Goal: Transaction & Acquisition: Subscribe to service/newsletter

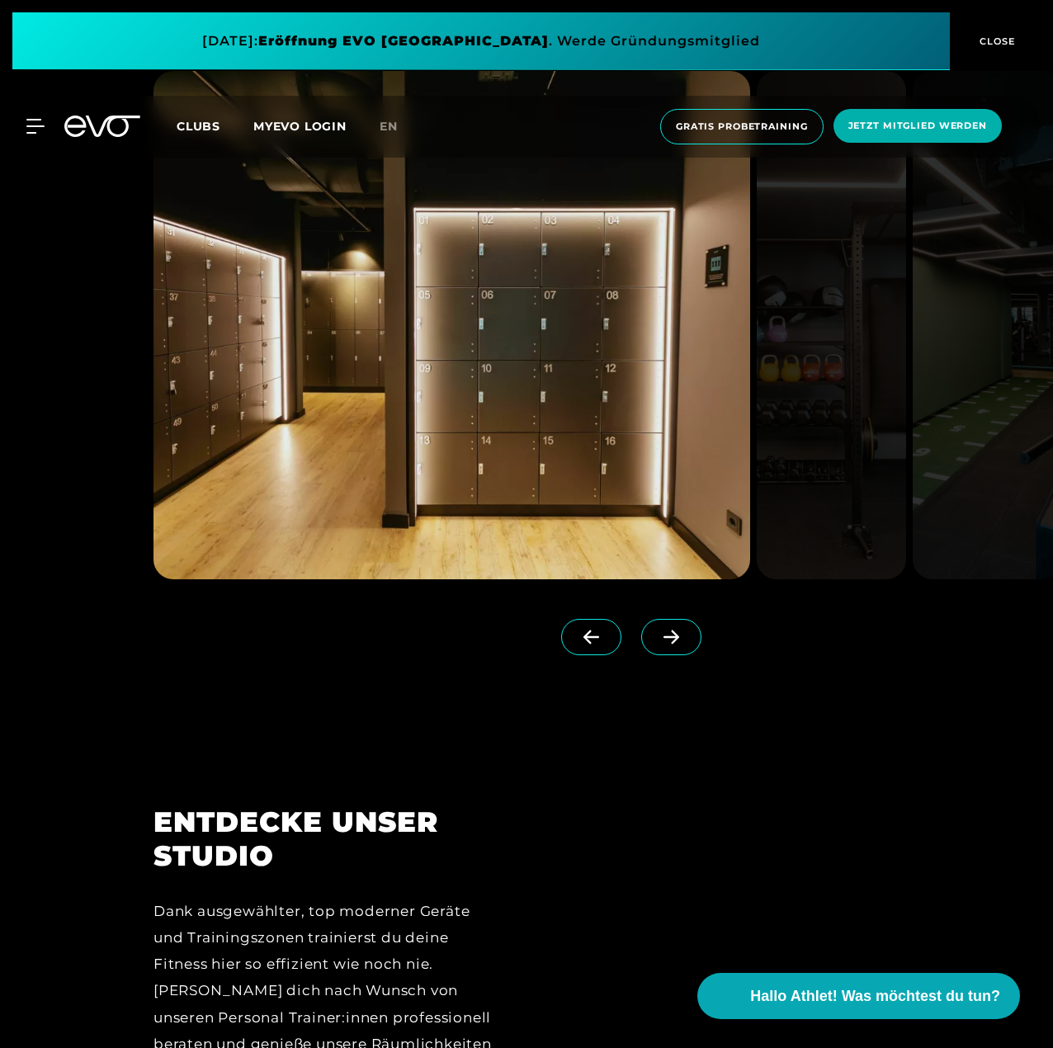
scroll to position [2147, 0]
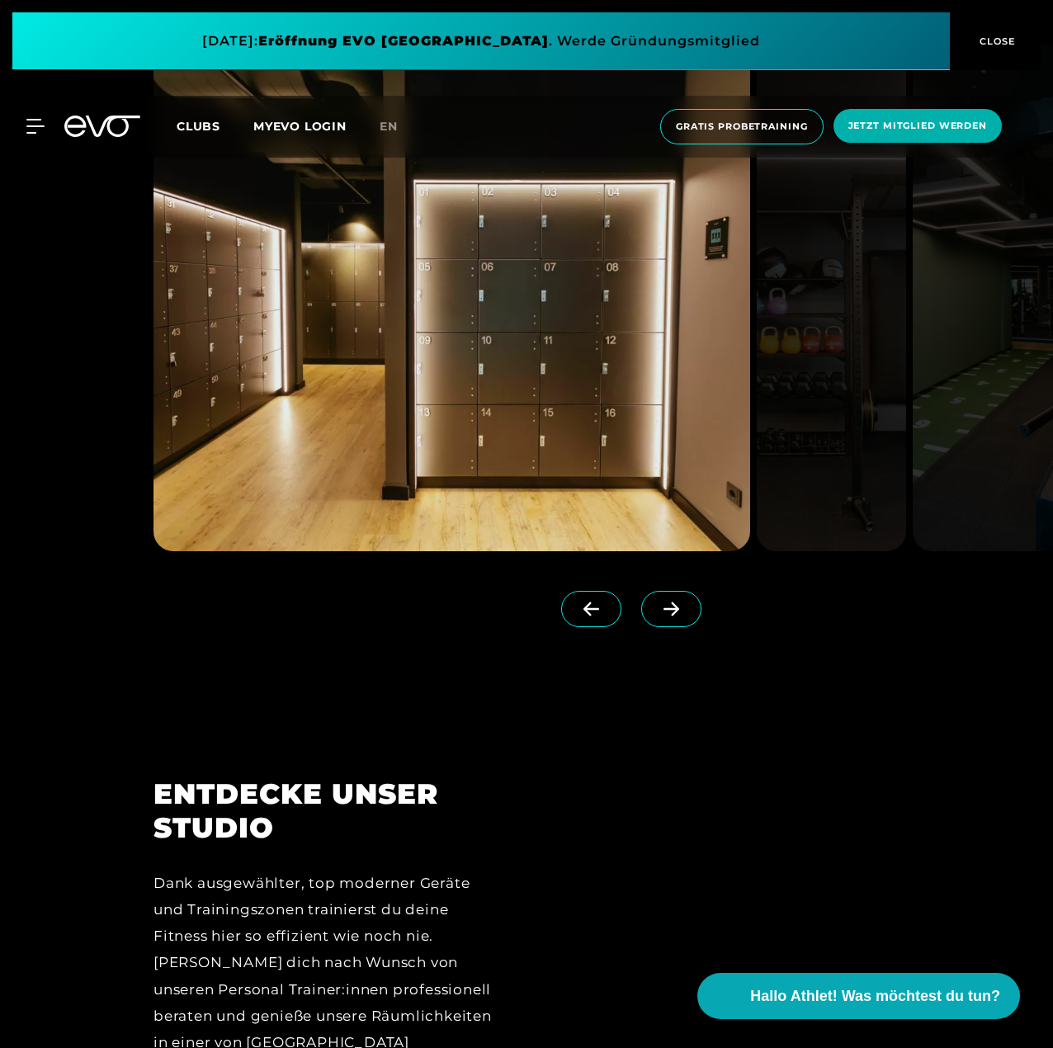
click at [657, 613] on icon at bounding box center [671, 609] width 29 height 15
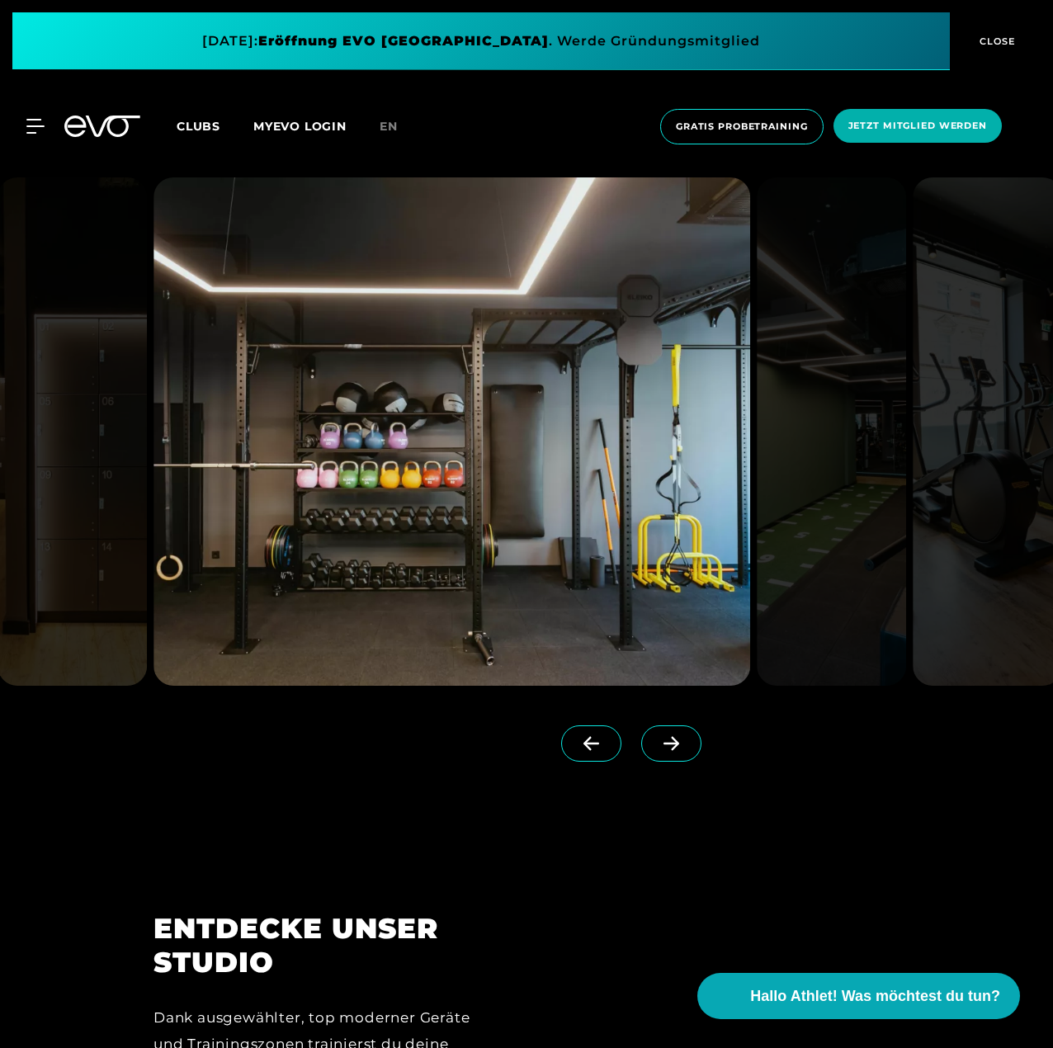
scroll to position [1981, 0]
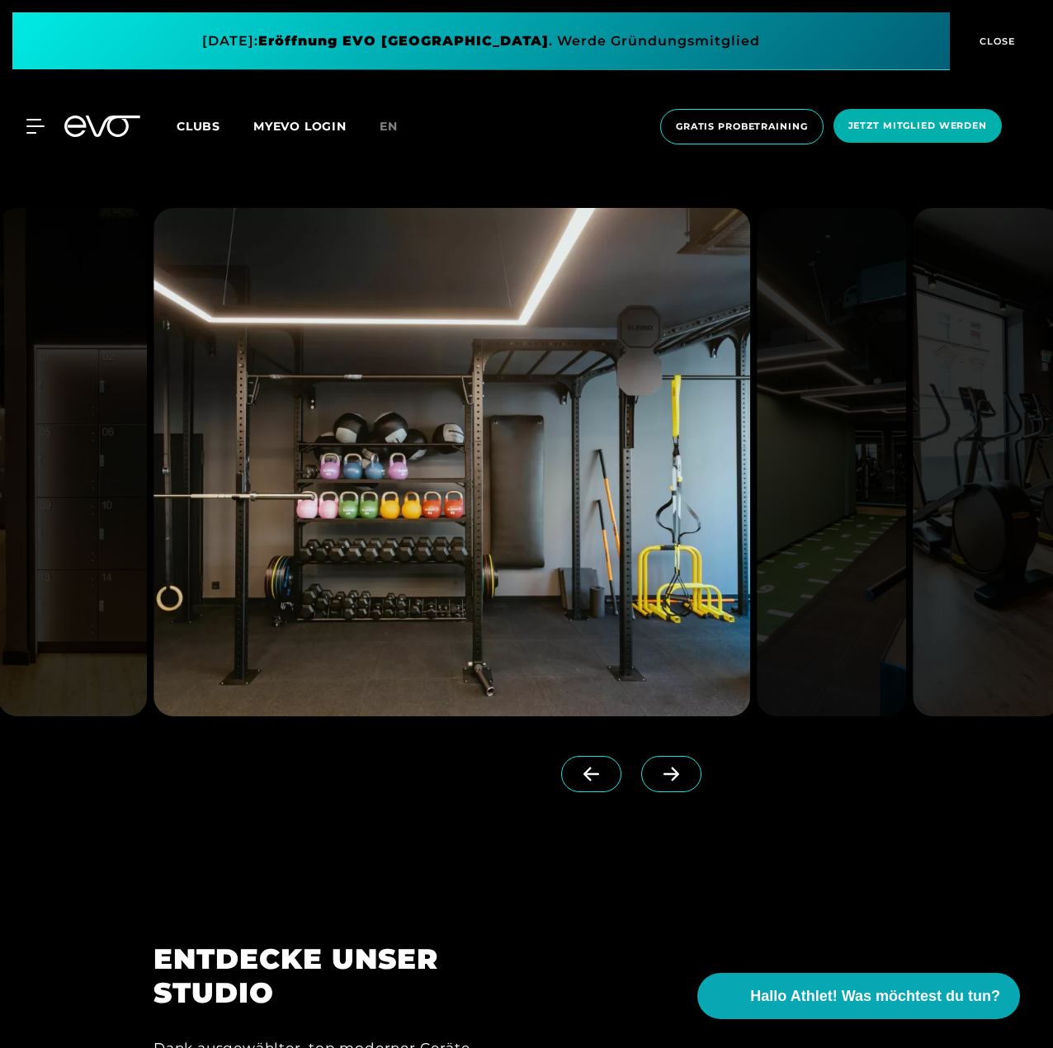
click at [657, 767] on icon at bounding box center [671, 774] width 29 height 15
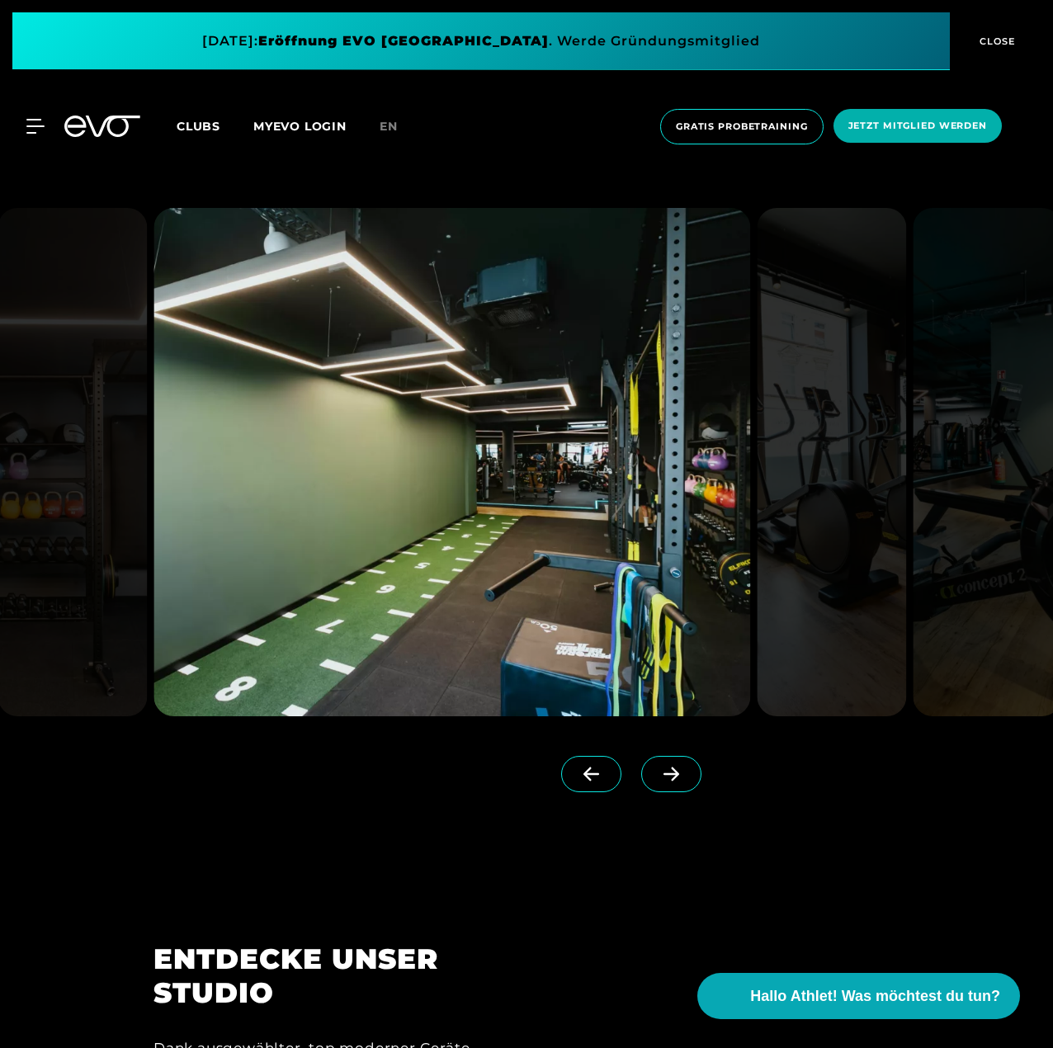
click at [657, 767] on icon at bounding box center [671, 774] width 29 height 15
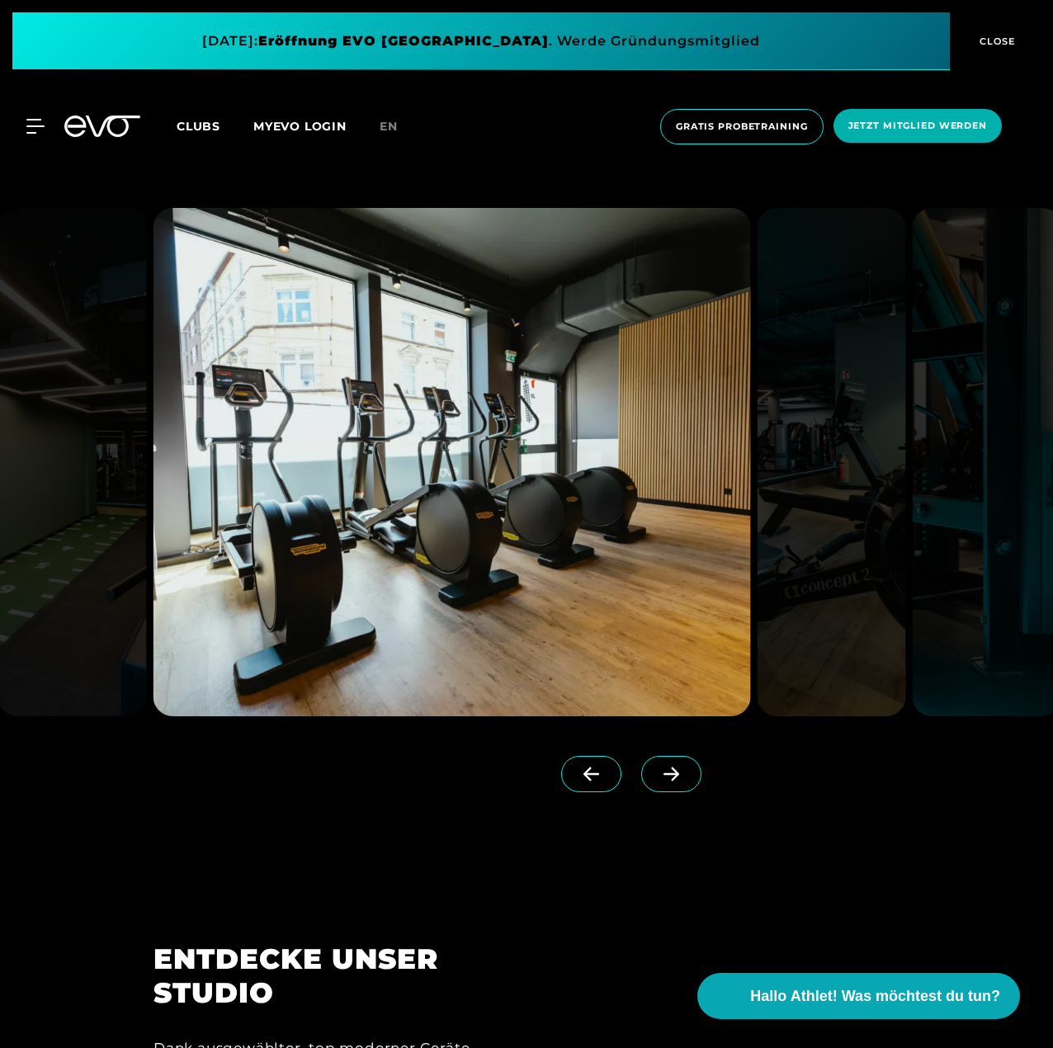
click at [657, 767] on icon at bounding box center [671, 774] width 29 height 15
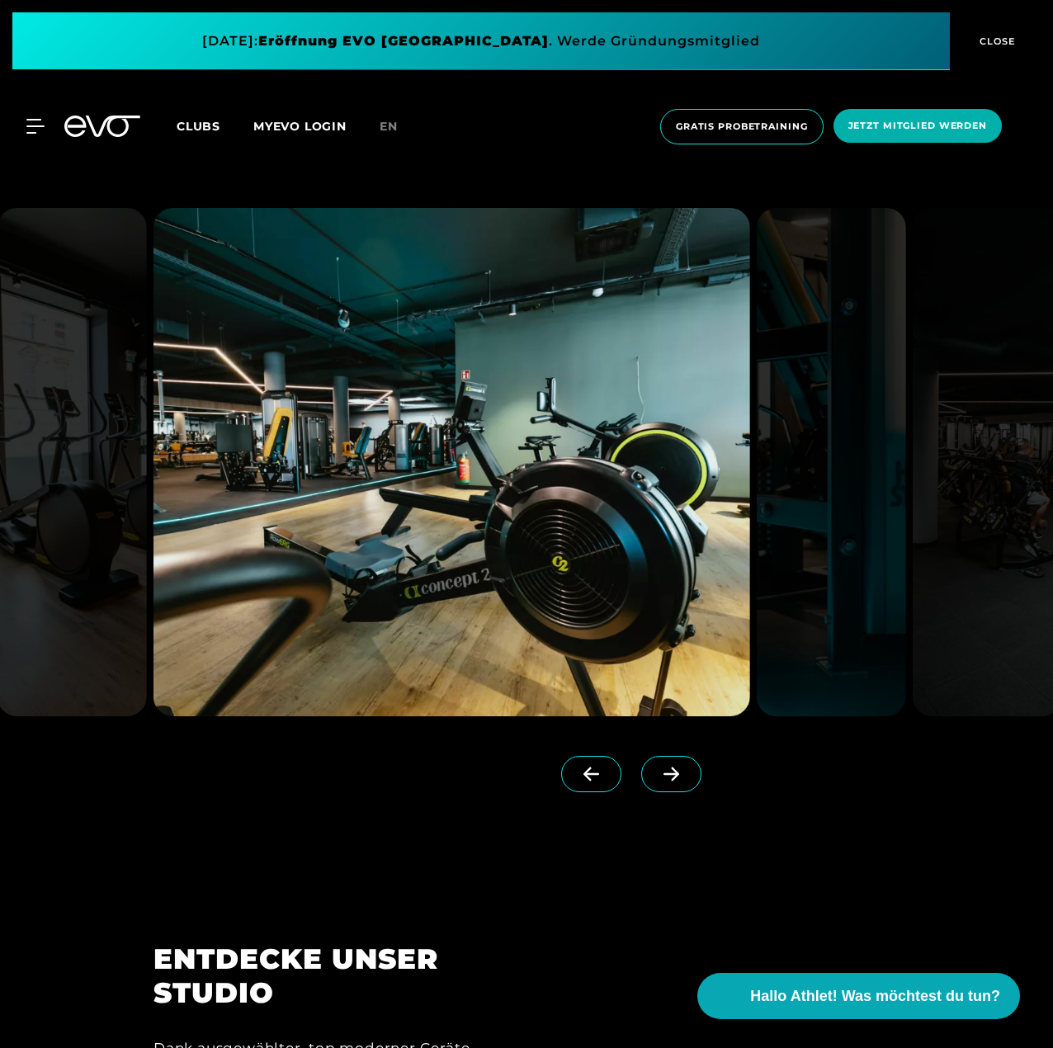
click at [657, 767] on icon at bounding box center [671, 774] width 29 height 15
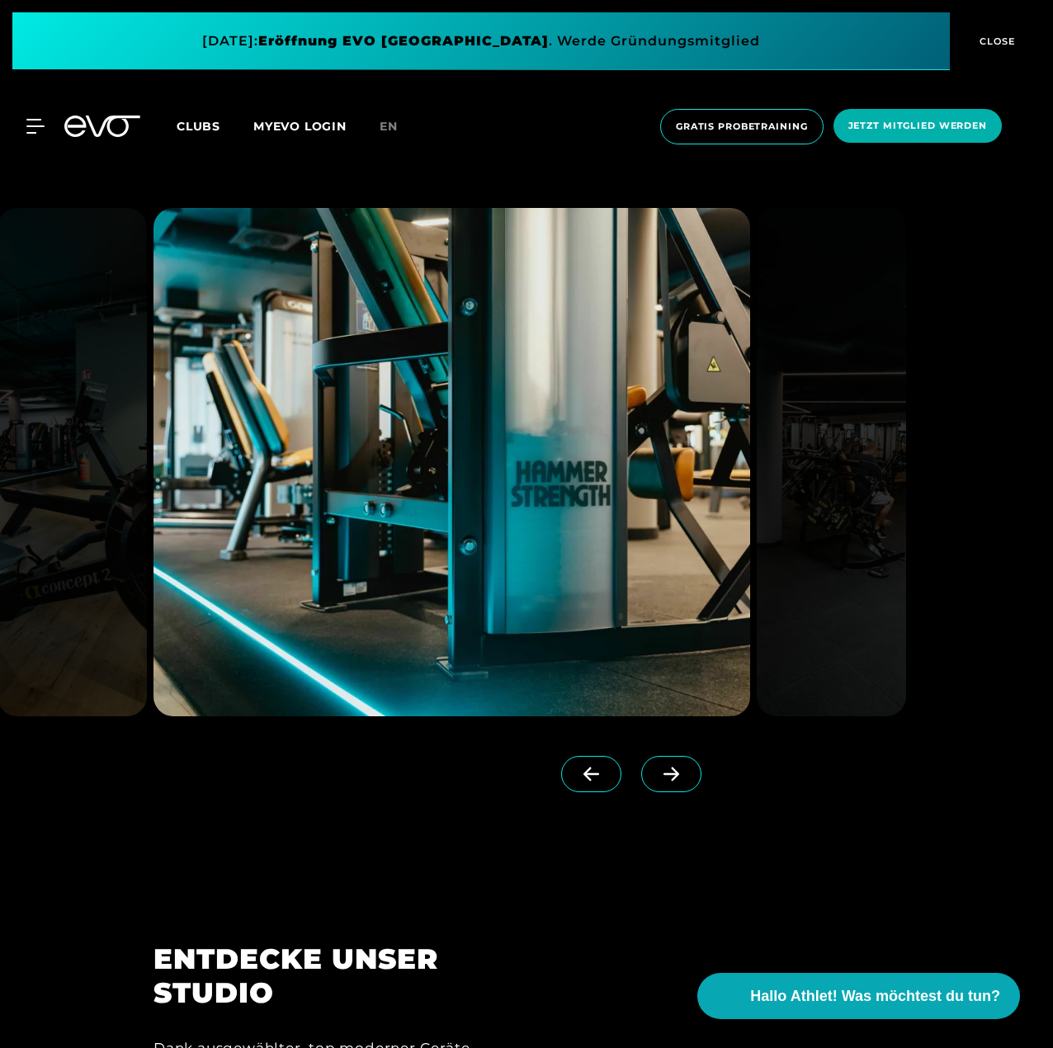
click at [657, 767] on icon at bounding box center [671, 774] width 29 height 15
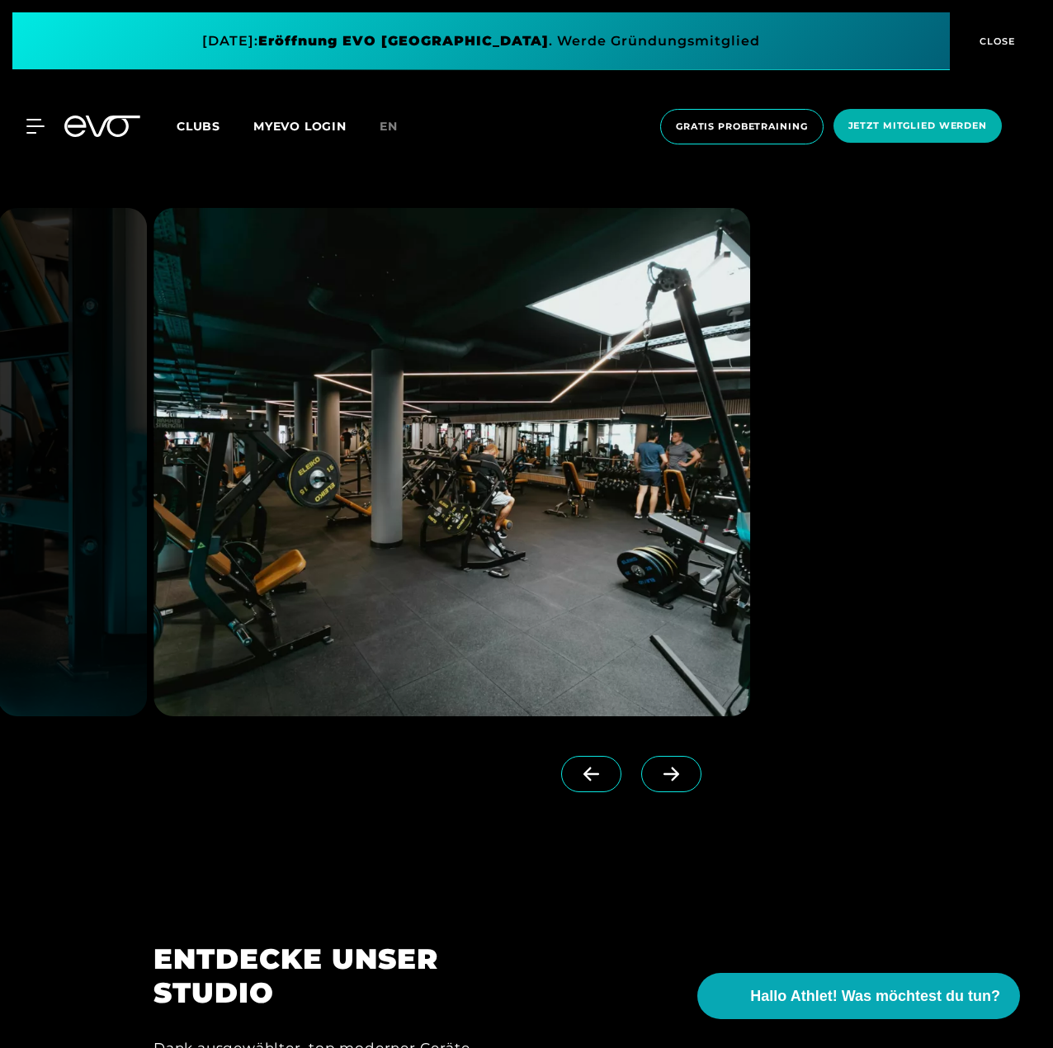
click at [657, 767] on icon at bounding box center [671, 774] width 29 height 15
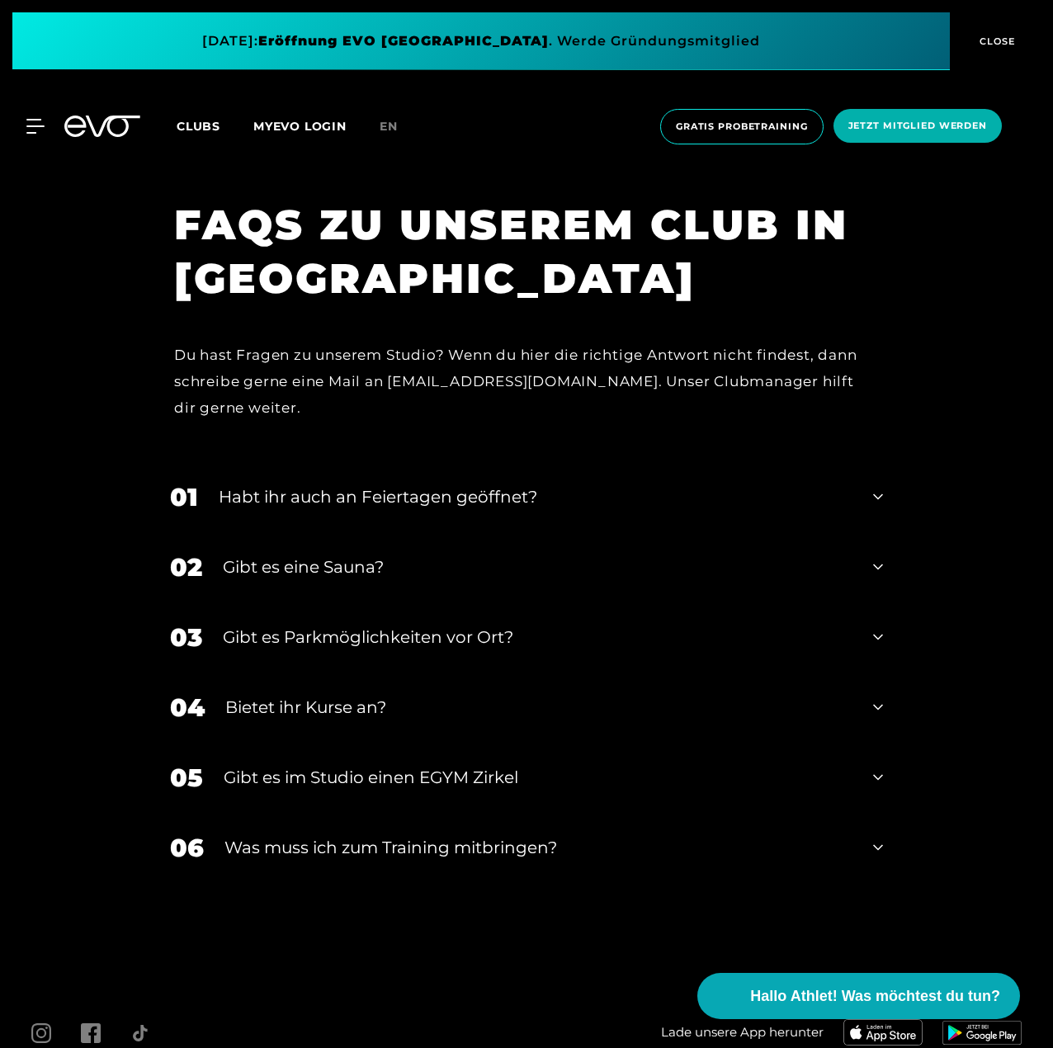
scroll to position [7097, 0]
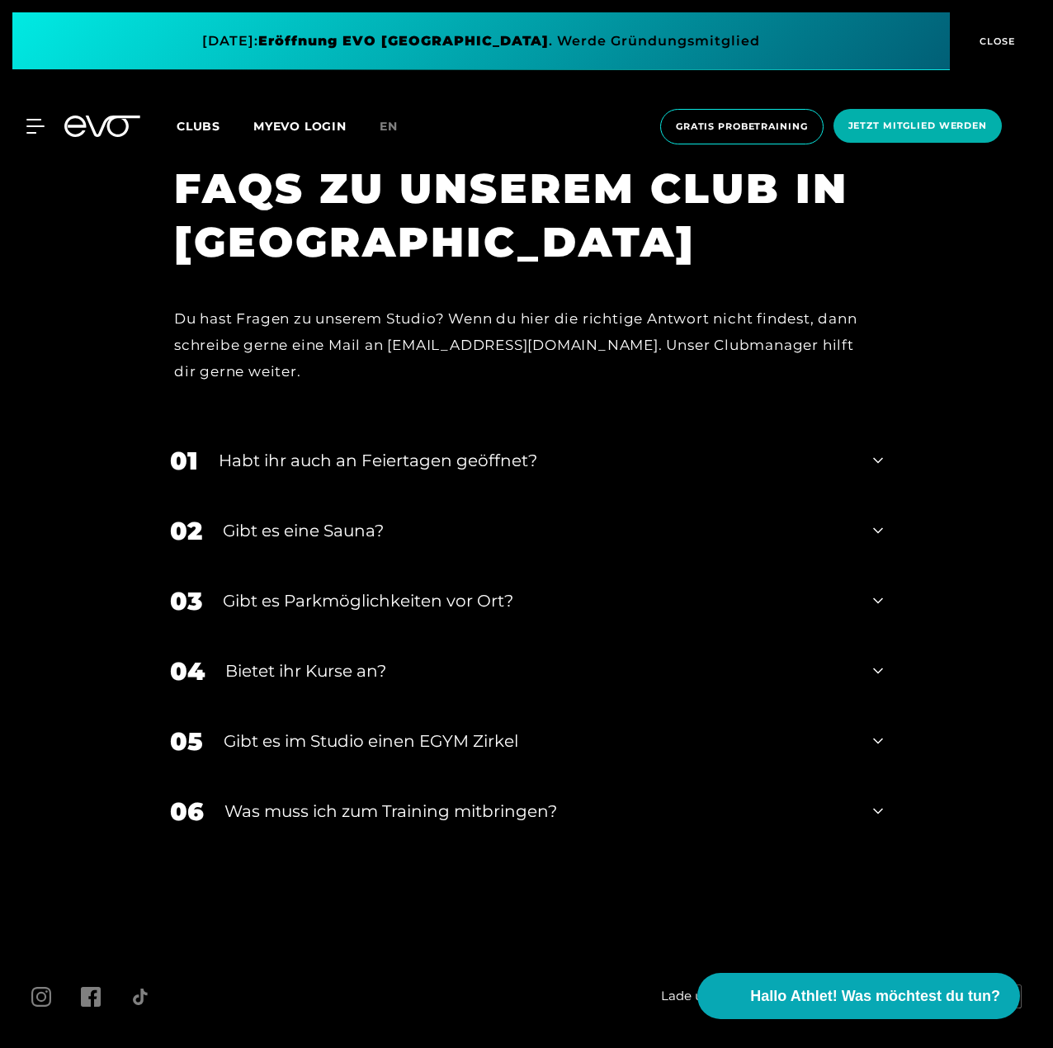
click at [370, 518] on div "Gibt es eine Sauna?" at bounding box center [538, 530] width 630 height 25
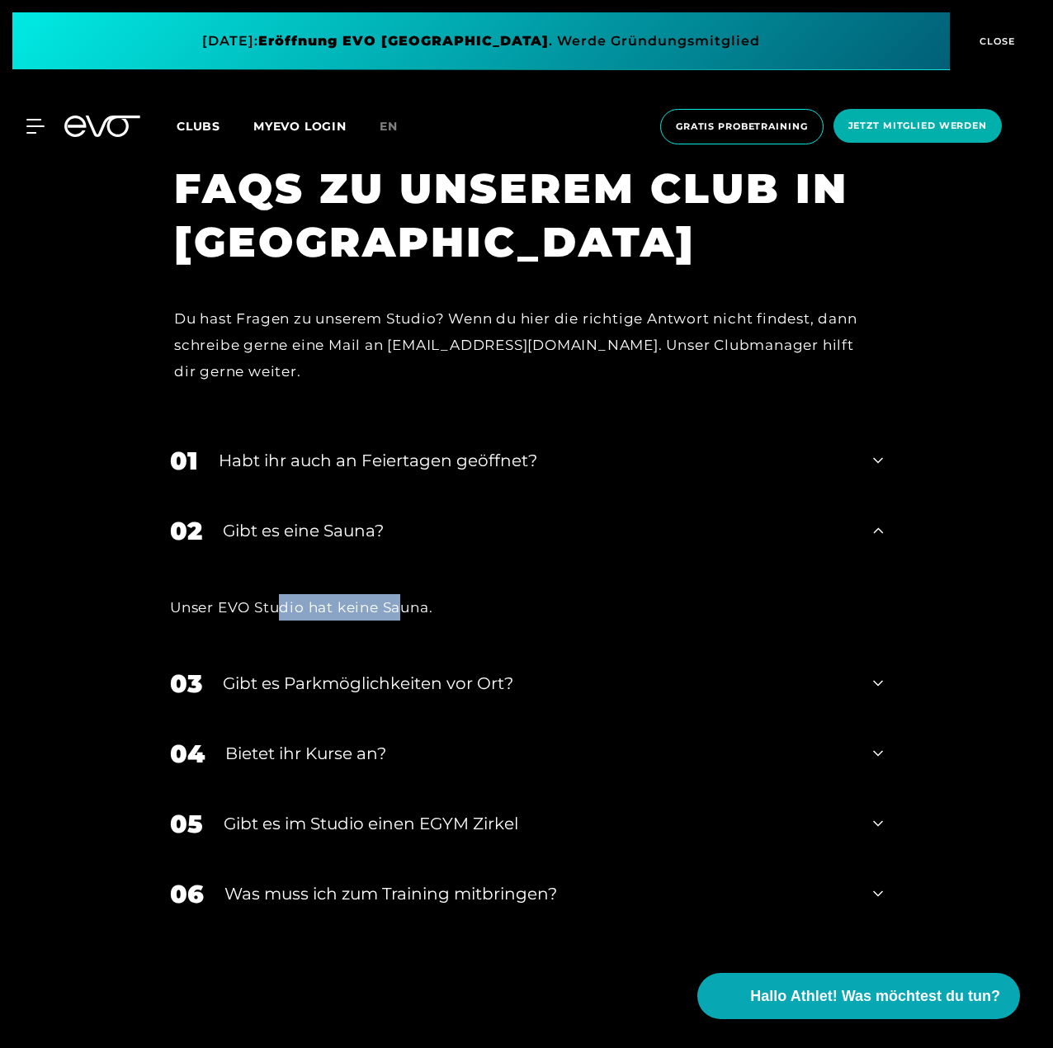
drag, startPoint x: 284, startPoint y: 533, endPoint x: 410, endPoint y: 571, distance: 132.1
click at [405, 573] on div "Unser EVO Studio hat keine Sauna." at bounding box center [527, 607] width 746 height 83
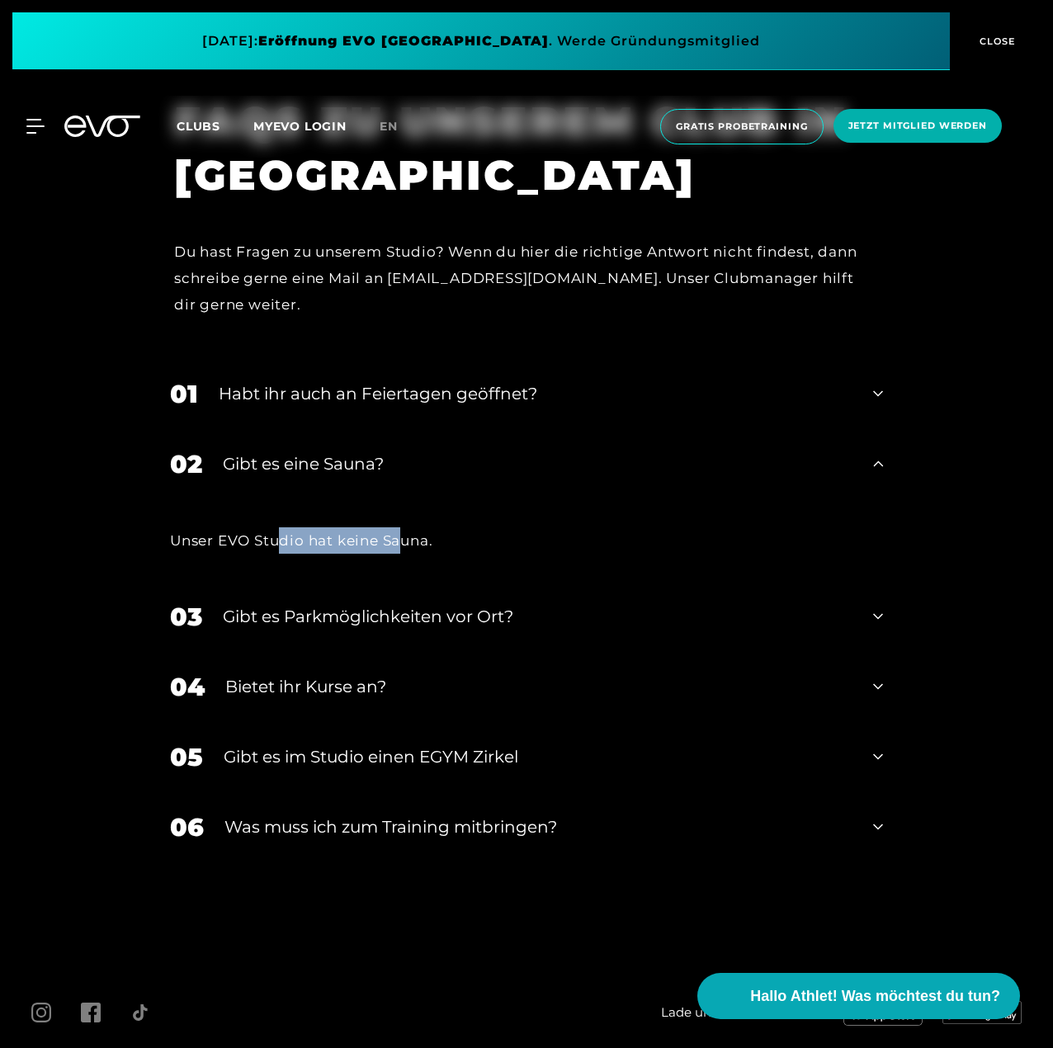
scroll to position [7180, 0]
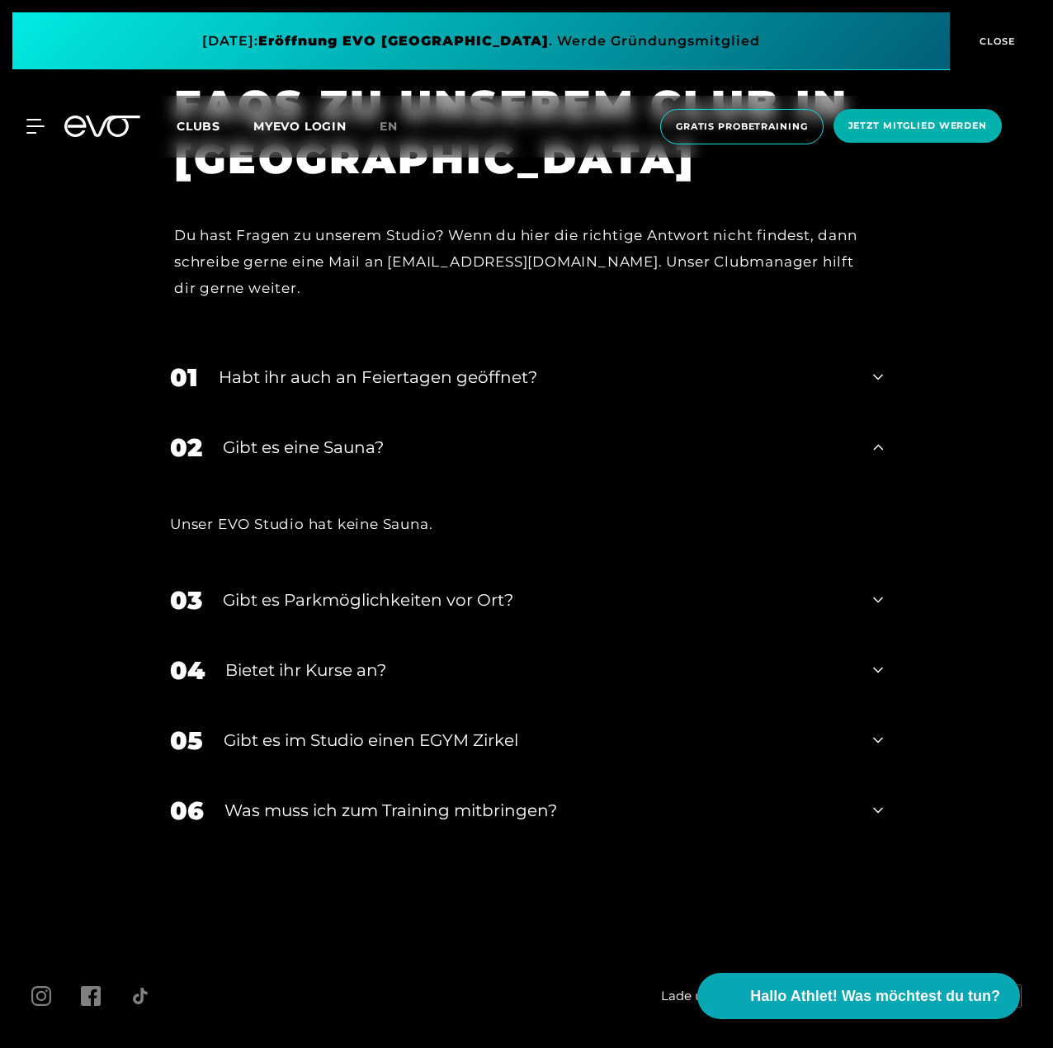
click at [916, 571] on div "FAQS ZU UNSEREM CLUB IN [GEOGRAPHIC_DATA] Du hast Fragen zu unserem Studio? Wen…" at bounding box center [526, 493] width 1053 height 871
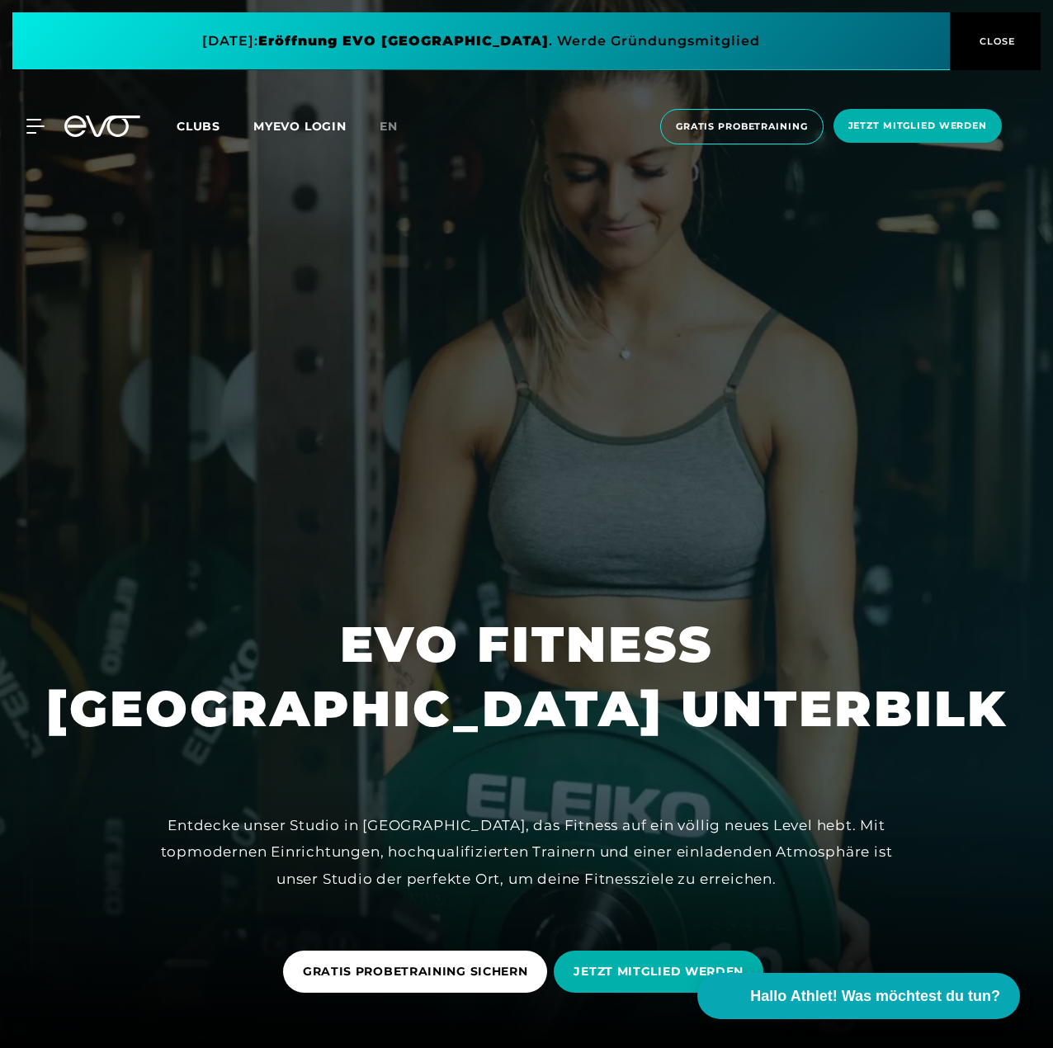
scroll to position [0, 0]
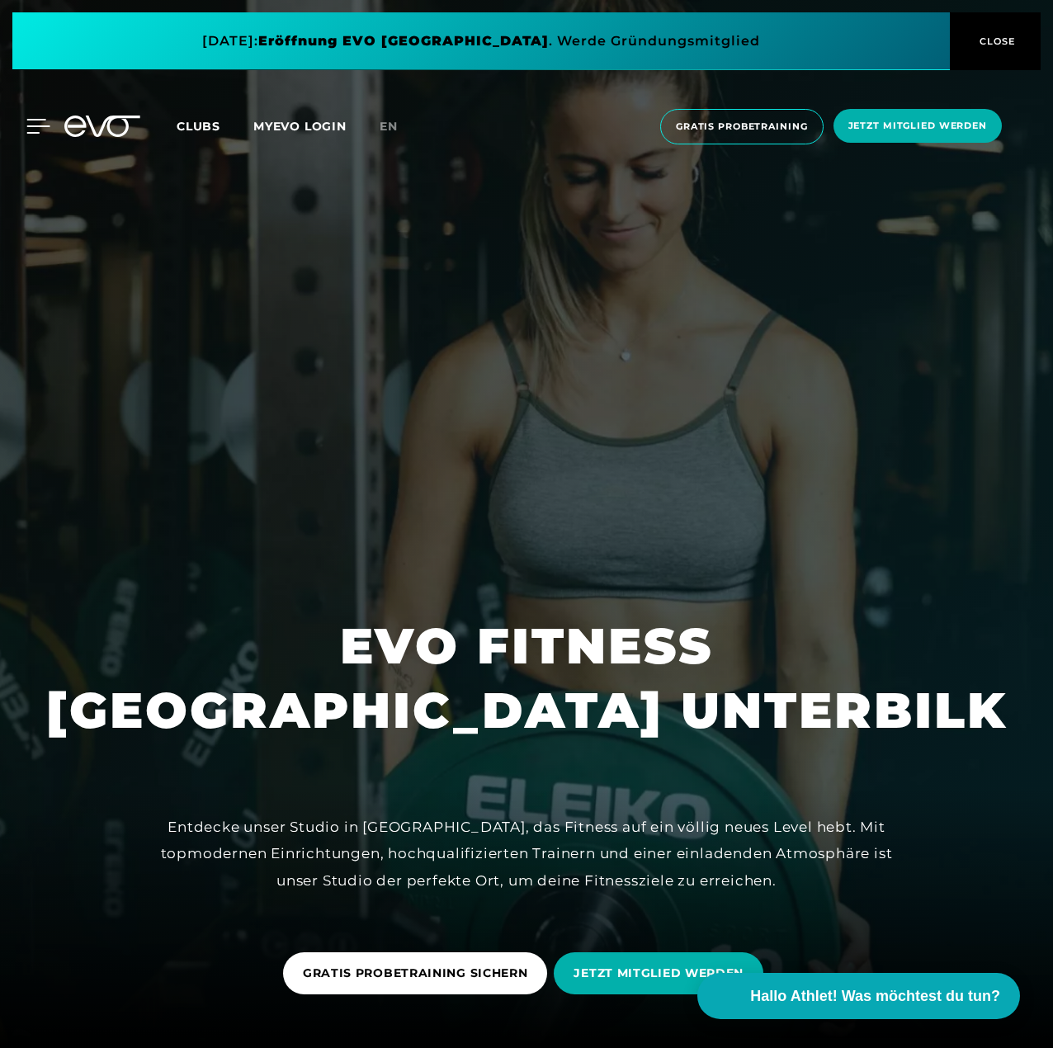
click at [27, 121] on icon at bounding box center [38, 126] width 24 height 15
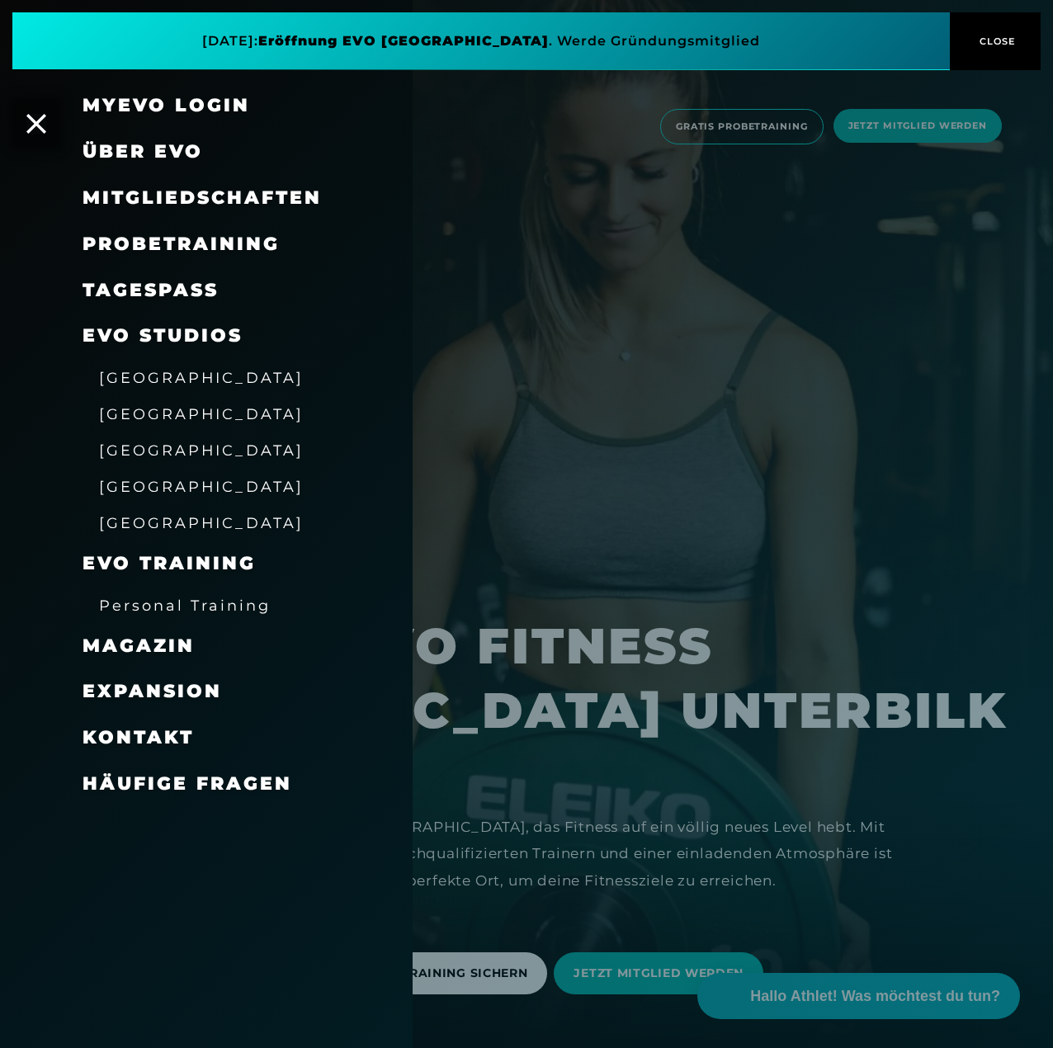
click at [157, 196] on span "Mitgliedschaften" at bounding box center [202, 198] width 239 height 22
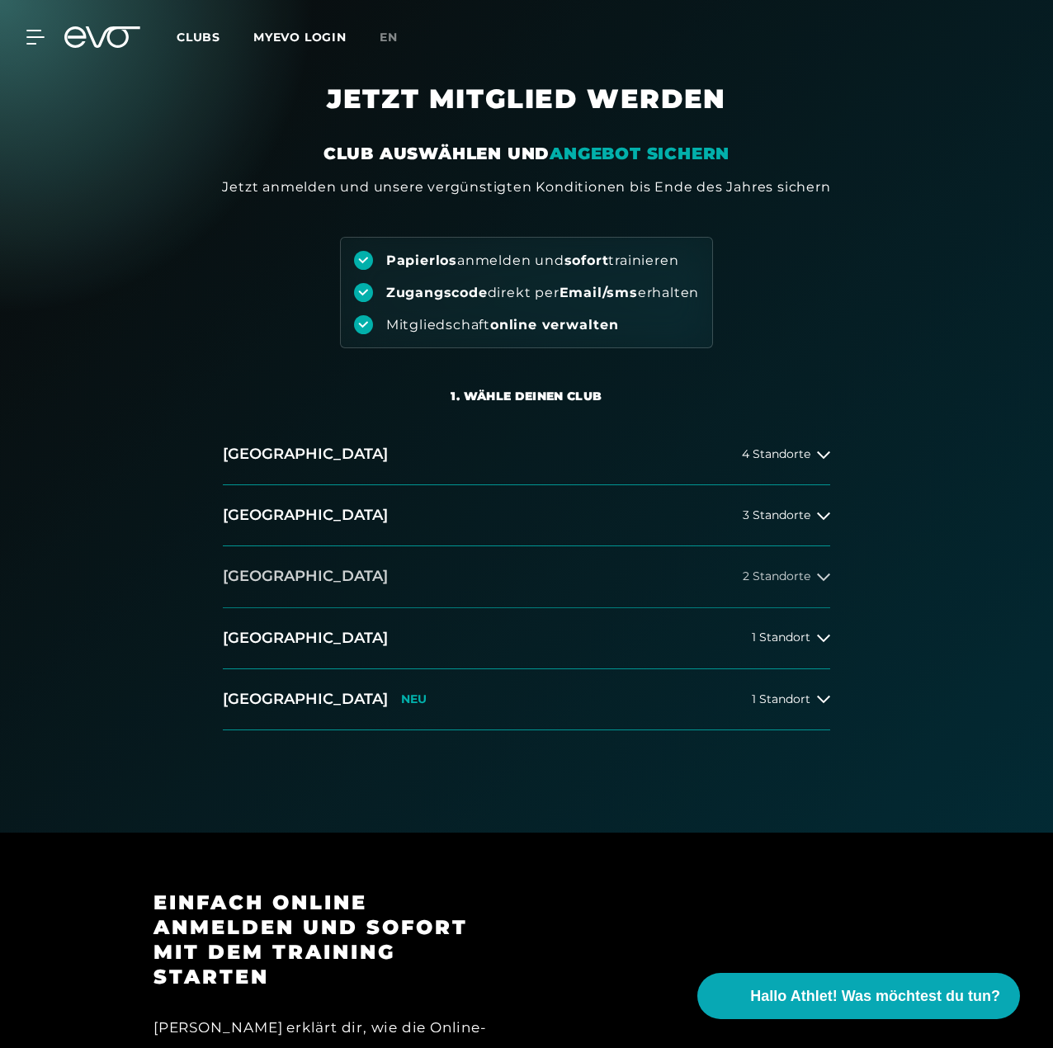
click at [812, 570] on button "[GEOGRAPHIC_DATA] 2 Standorte" at bounding box center [527, 577] width 608 height 61
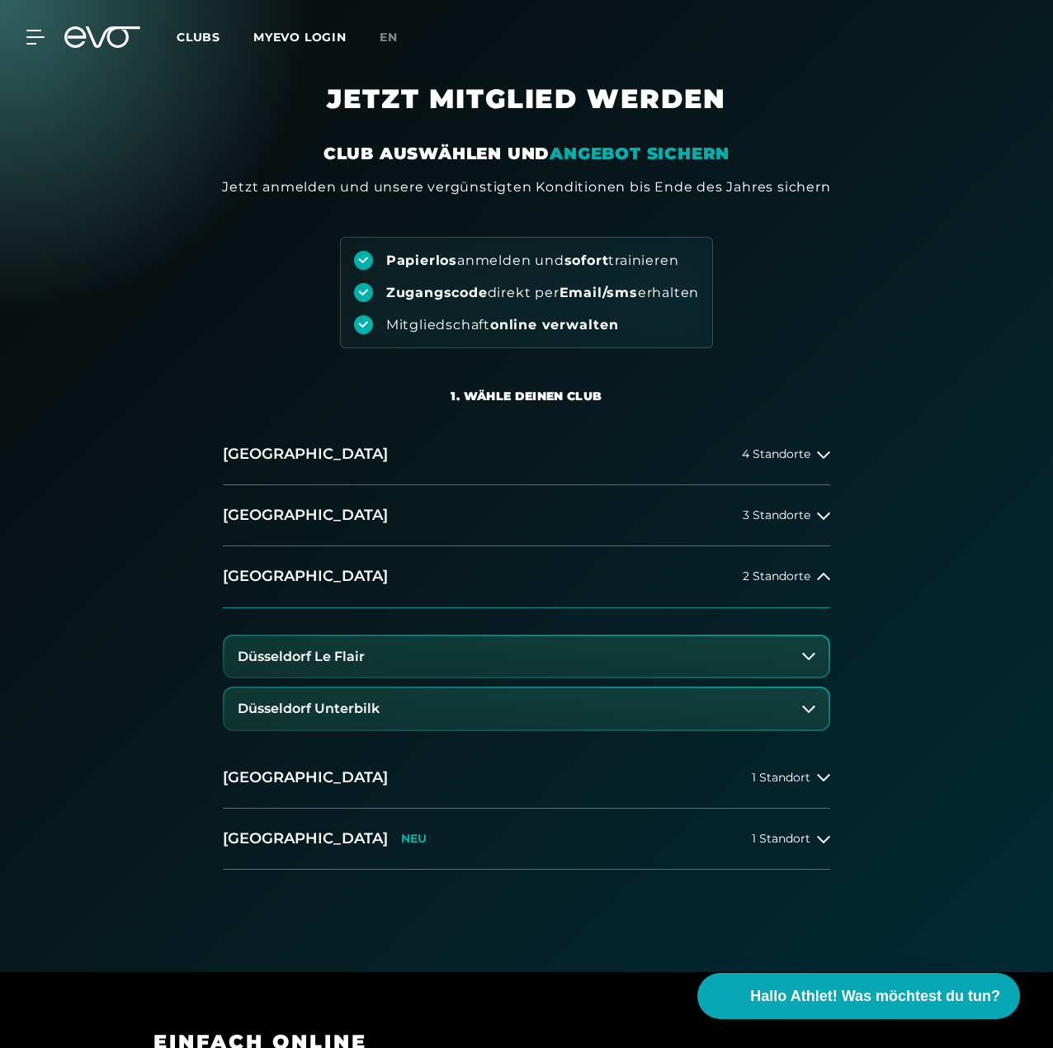
click at [357, 715] on h3 "Düsseldorf Unterbilk" at bounding box center [309, 709] width 142 height 15
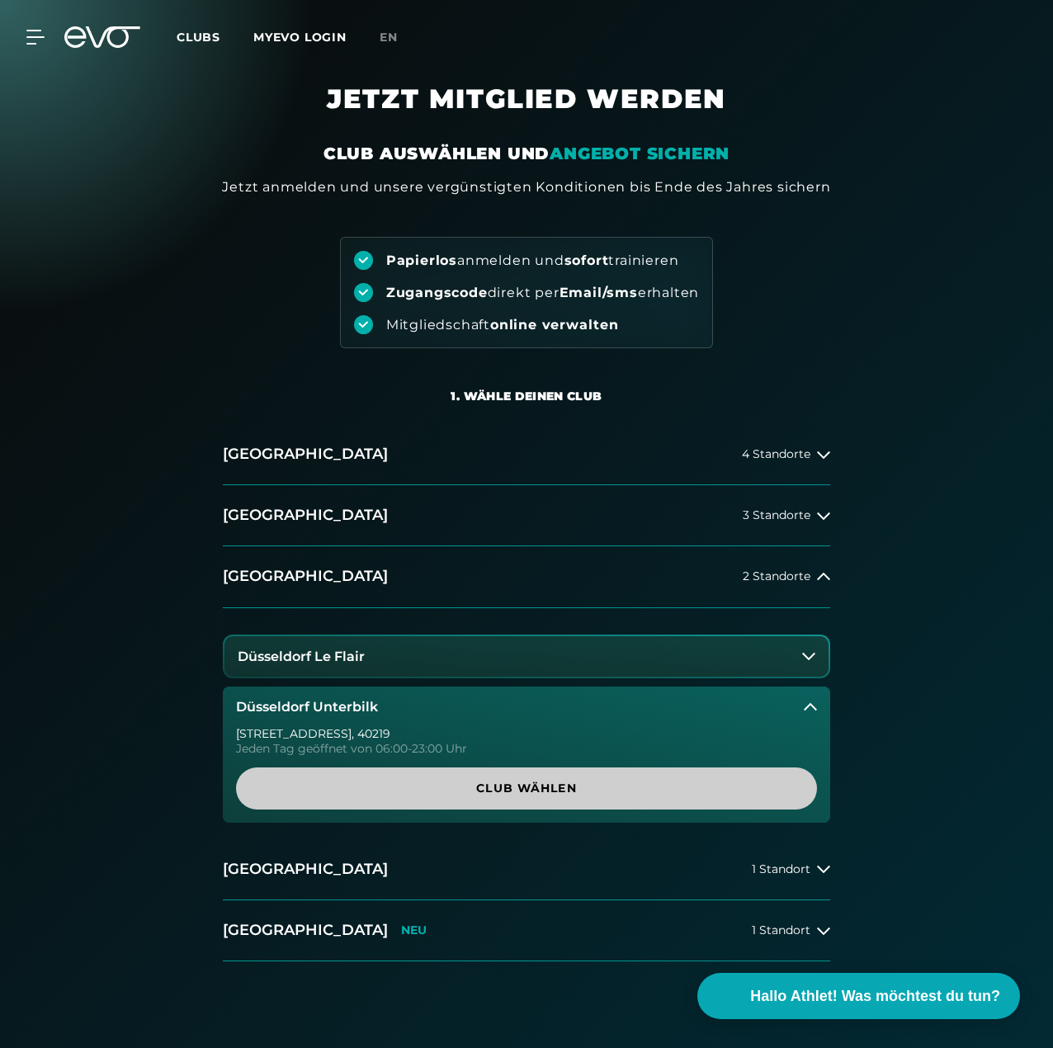
click at [499, 803] on span "Club wählen" at bounding box center [526, 789] width 581 height 42
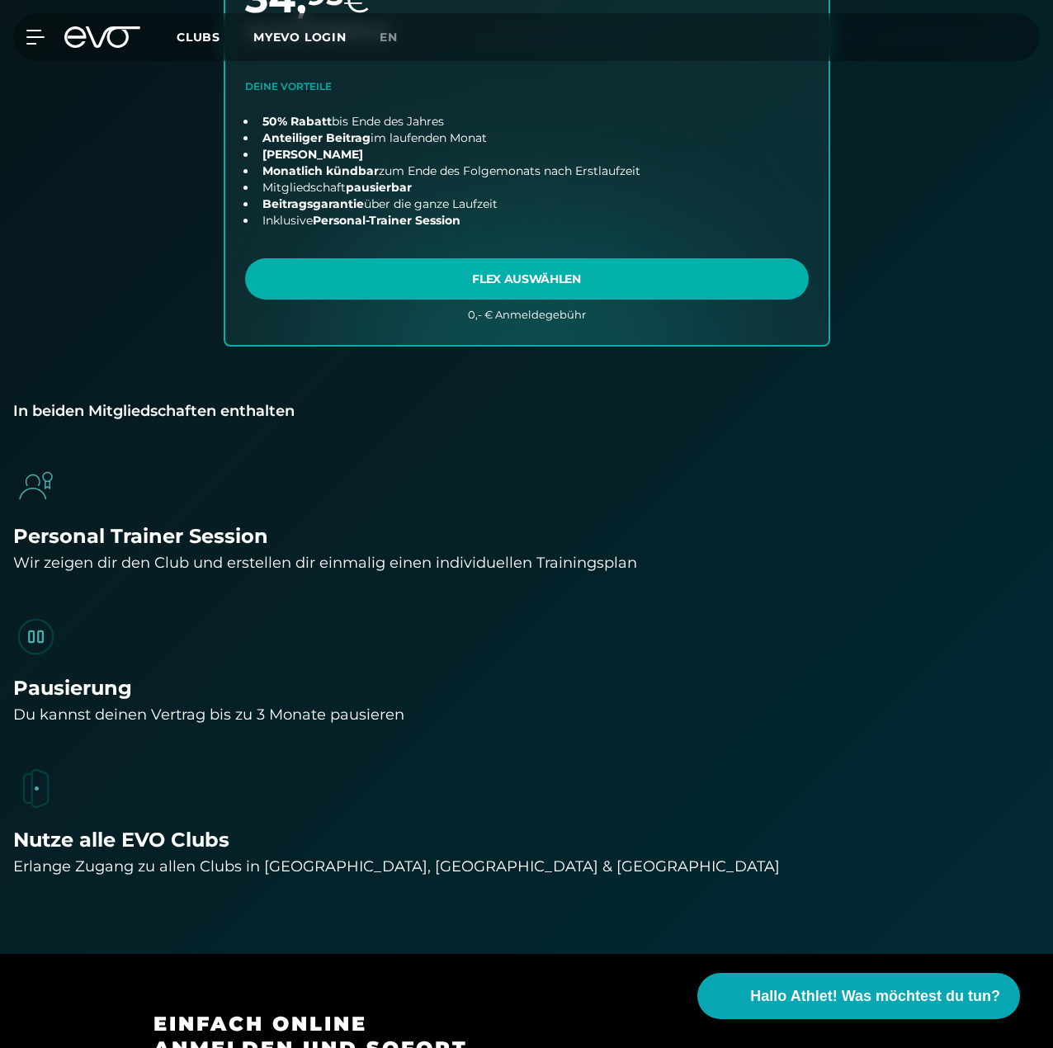
scroll to position [1009, 0]
